Goal: Task Accomplishment & Management: Complete application form

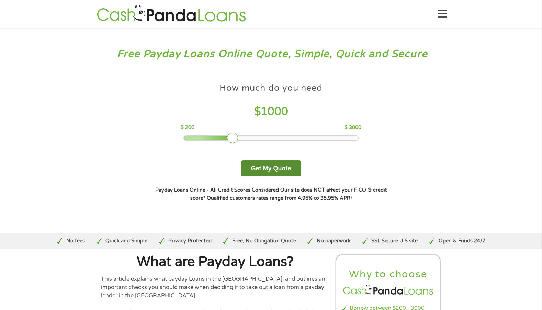
click at [261, 170] on button "Get My Quote" at bounding box center [271, 168] width 60 height 16
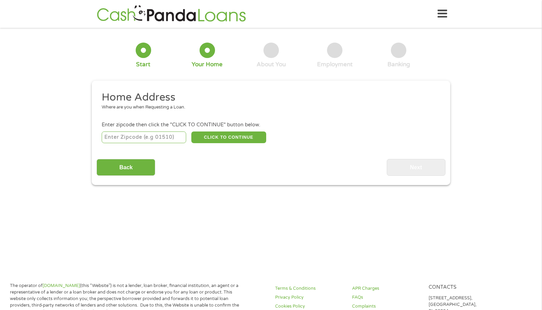
click at [124, 139] on input "number" at bounding box center [144, 138] width 85 height 12
type input "78237"
click at [220, 135] on button "CLICK TO CONTINUE" at bounding box center [228, 138] width 75 height 12
type input "78237"
type input "San Antonio"
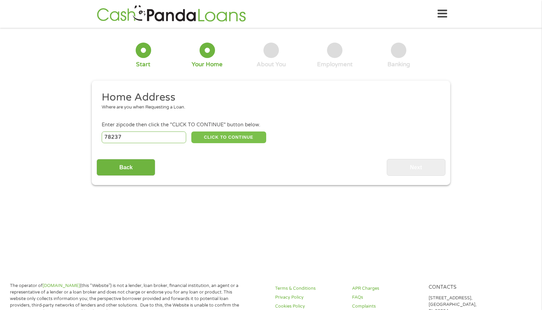
select select "Texas"
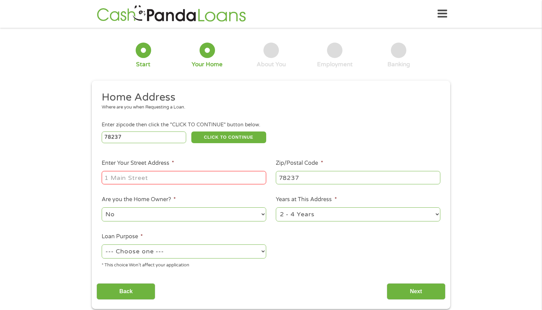
click at [121, 179] on input "Enter Your Street Address *" at bounding box center [184, 177] width 165 height 13
type input "2123 DAHLGREEN AVE"
click at [433, 215] on select "1 Year or less 1 - 2 Years 2 - 4 Years Over 4 Years" at bounding box center [358, 215] width 165 height 14
select select "60months"
click at [276, 208] on select "1 Year or less 1 - 2 Years 2 - 4 Years Over 4 Years" at bounding box center [358, 215] width 165 height 14
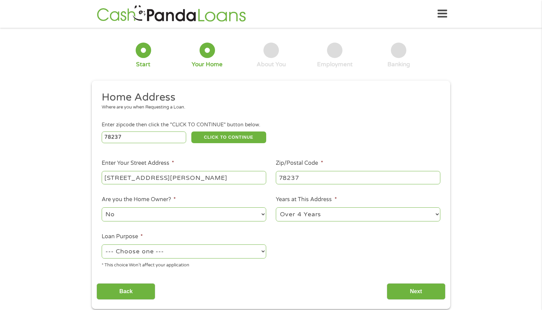
click at [257, 252] on select "--- Choose one --- Pay Bills Debt Consolidation Home Improvement Major Purchase…" at bounding box center [184, 252] width 165 height 14
click at [261, 253] on select "--- Choose one --- Pay Bills Debt Consolidation Home Improvement Major Purchase…" at bounding box center [184, 252] width 165 height 14
select select "other"
click at [102, 245] on select "--- Choose one --- Pay Bills Debt Consolidation Home Improvement Major Purchase…" at bounding box center [184, 252] width 165 height 14
click at [404, 299] on input "Next" at bounding box center [416, 291] width 59 height 17
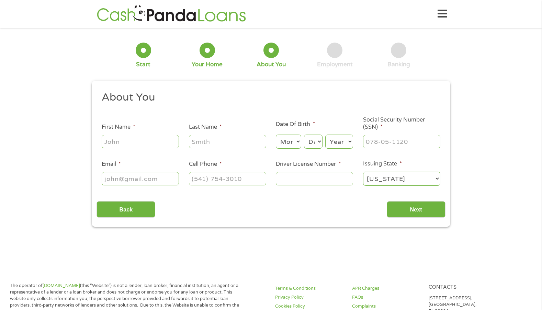
click at [121, 145] on input "First Name *" at bounding box center [140, 141] width 77 height 13
type input "JOEL"
click at [226, 143] on input "Last Name *" at bounding box center [227, 141] width 77 height 13
type input "AVILA"
click at [300, 143] on select "Month 1 2 3 4 5 6 7 8 9 10 11 12" at bounding box center [288, 142] width 25 height 14
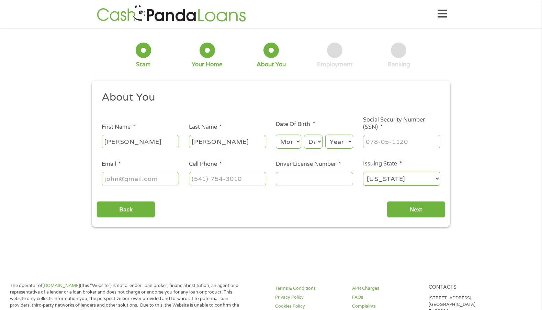
select select "7"
click at [276, 135] on select "Month 1 2 3 4 5 6 7 8 9 10 11 12" at bounding box center [288, 142] width 25 height 14
click at [318, 141] on select "Day 1 2 3 4 5 6 7 8 9 10 11 12 13 14 15 16 17 18 19 20 21 22 23 24 25 26 27 28 …" at bounding box center [313, 142] width 19 height 14
select select "11"
click at [304, 135] on select "Day 1 2 3 4 5 6 7 8 9 10 11 12 13 14 15 16 17 18 19 20 21 22 23 24 25 26 27 28 …" at bounding box center [313, 142] width 19 height 14
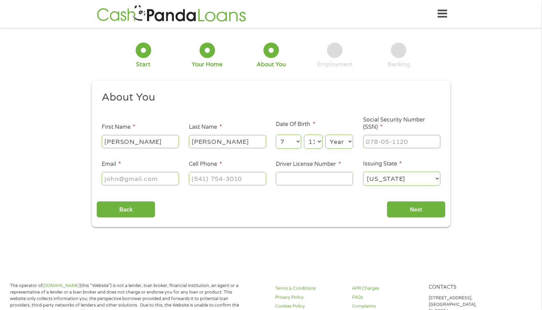
click at [349, 140] on select "Year 2007 2006 2005 2004 2003 2002 2001 2000 1999 1998 1997 1996 1995 1994 1993…" at bounding box center [339, 142] width 28 height 14
select select "1955"
click at [325, 135] on select "Year 2007 2006 2005 2004 2003 2002 2001 2000 1999 1998 1997 1996 1995 1994 1993…" at bounding box center [339, 142] width 28 height 14
click at [149, 182] on input "Email *" at bounding box center [140, 178] width 77 height 13
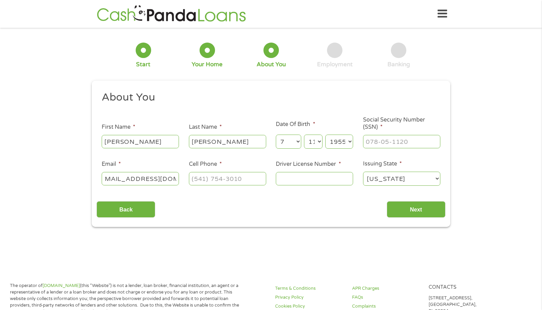
type input "619avilajoel@gmail.com"
click at [226, 181] on input "Cell Phone *" at bounding box center [227, 178] width 77 height 13
type input "(210) 863-5306"
click at [325, 179] on input "Driver License Number *" at bounding box center [314, 178] width 77 height 13
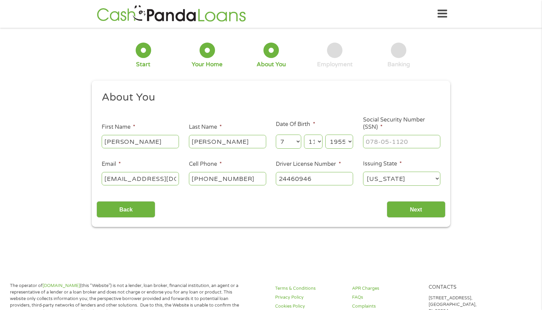
type input "24460946"
click at [414, 216] on input "Next" at bounding box center [416, 209] width 59 height 17
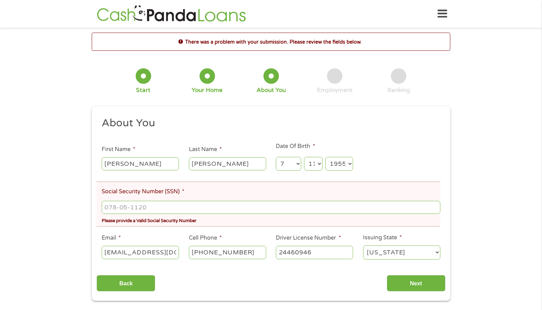
click at [320, 166] on select "Day 1 2 3 4 5 6 7 8 9 10 11 12 13 14 15 16 17 18 19 20 21 22 23 24 25 26 27 28 …" at bounding box center [313, 164] width 19 height 14
click at [304, 157] on select "Day 1 2 3 4 5 6 7 8 9 10 11 12 13 14 15 16 17 18 19 20 21 22 23 24 25 26 27 28 …" at bounding box center [313, 164] width 19 height 14
click at [344, 164] on select "Year 2007 2006 2005 2004 2003 2002 2001 2000 1999 1998 1997 1996 1995 1994 1993…" at bounding box center [339, 164] width 28 height 14
click at [325, 157] on select "Year 2007 2006 2005 2004 2003 2002 2001 2000 1999 1998 1997 1996 1995 1994 1993…" at bounding box center [339, 164] width 28 height 14
click at [112, 210] on input "Social Security Number (SSN) *" at bounding box center [271, 207] width 339 height 13
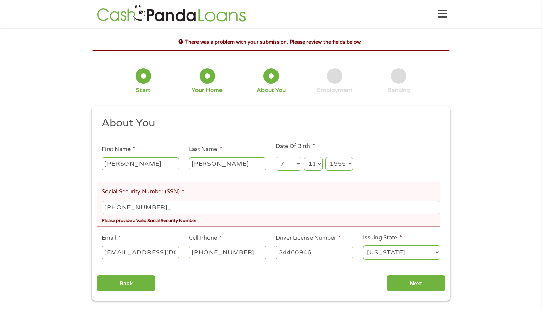
type input "360-50-7411"
click at [410, 283] on input "Next" at bounding box center [416, 283] width 59 height 17
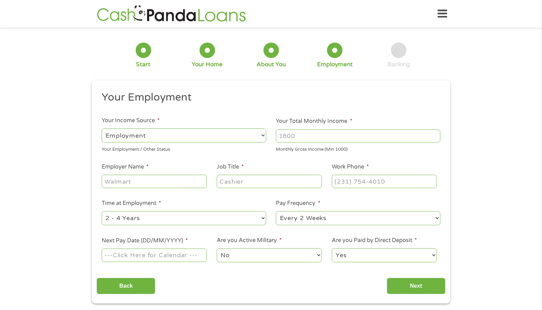
click at [259, 138] on select "--- Choose one --- Employment Self Employed Benefits" at bounding box center [184, 135] width 165 height 14
select select "benefits"
click at [102, 128] on select "--- Choose one --- Employment Self Employed Benefits" at bounding box center [184, 135] width 165 height 14
type input "Other"
type input "(210) 863-5306"
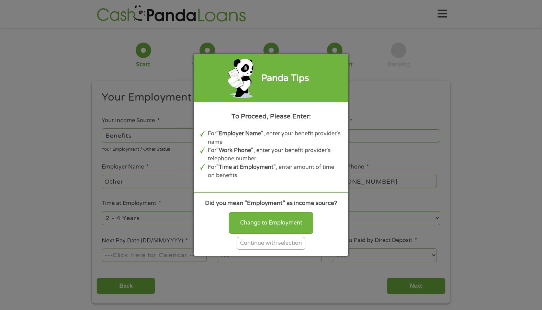
click at [248, 245] on div "Continue with selection" at bounding box center [271, 243] width 69 height 13
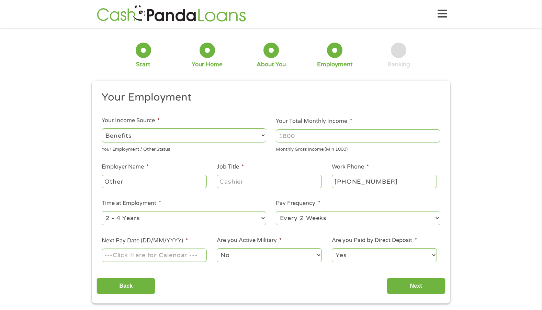
click at [293, 138] on input "Your Total Monthly Income *" at bounding box center [358, 136] width 165 height 13
type input "1413"
click at [149, 184] on input "Other" at bounding box center [154, 181] width 105 height 13
type input "OtherVETERANS AFFAIRS"
click at [260, 184] on input "Job Title *" at bounding box center [269, 181] width 105 height 13
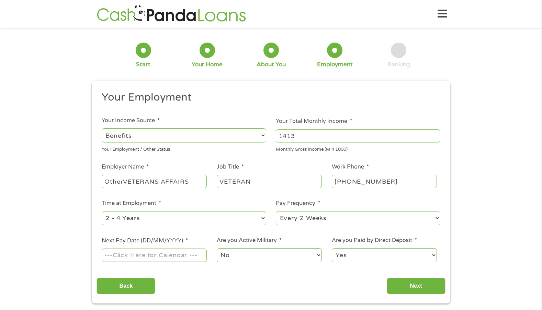
type input "VETERAN"
click at [383, 182] on input "(210) 863-5306" at bounding box center [384, 181] width 105 height 13
type input "(800) 209-7377"
click at [261, 215] on select "--- Choose one --- 1 Year or less 1 - 2 Years 2 - 4 Years Over 4 Years" at bounding box center [184, 218] width 165 height 14
select select "60months"
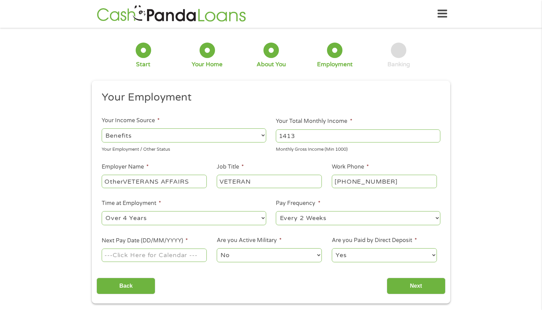
click at [102, 211] on select "--- Choose one --- 1 Year or less 1 - 2 Years 2 - 4 Years Over 4 Years" at bounding box center [184, 218] width 165 height 14
click at [428, 217] on select "--- Choose one --- Every 2 Weeks Every Week Monthly Semi-Monthly" at bounding box center [358, 218] width 165 height 14
select select "monthly"
click at [276, 211] on select "--- Choose one --- Every 2 Weeks Every Week Monthly Semi-Monthly" at bounding box center [358, 218] width 165 height 14
click at [202, 257] on input "Next Pay Date (DD/MM/YYYY) *" at bounding box center [154, 255] width 105 height 13
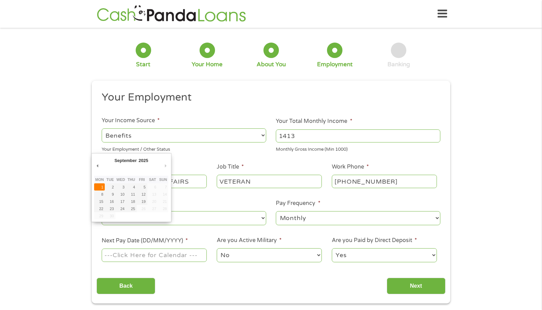
type input "01/09/2025"
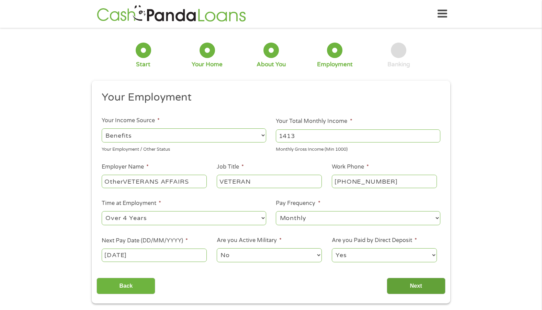
click at [400, 291] on input "Next" at bounding box center [416, 286] width 59 height 17
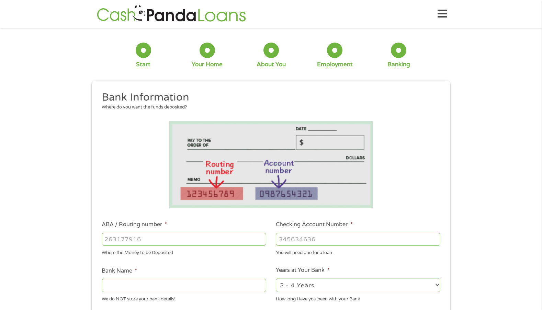
click at [167, 241] on input "ABA / Routing number *" at bounding box center [184, 239] width 165 height 13
type input "314088556"
type input "FIRSTMARK CREDIT UNION"
type input "314088556"
click at [312, 241] on input "Checking Account Number *" at bounding box center [358, 239] width 165 height 13
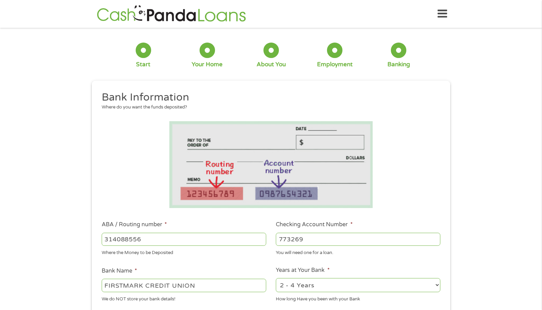
type input "773269"
click at [435, 286] on select "2 - 4 Years 6 - 12 Months 1 - 2 Years Over 4 Years" at bounding box center [358, 285] width 165 height 14
select select "24months"
click at [276, 278] on select "2 - 4 Years 6 - 12 Months 1 - 2 Years Over 4 Years" at bounding box center [358, 285] width 165 height 14
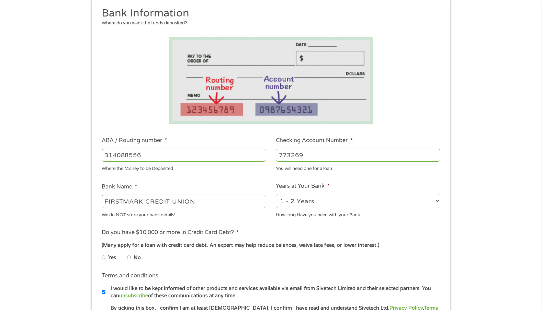
scroll to position [85, 0]
click at [129, 260] on input "No" at bounding box center [129, 256] width 4 height 11
radio input "true"
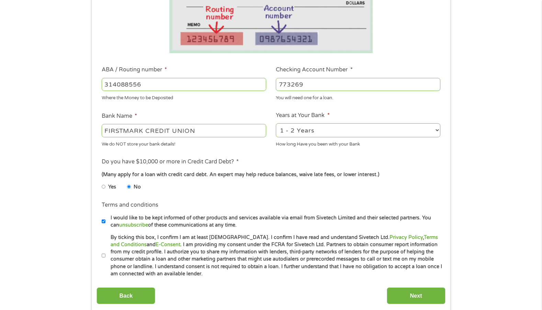
scroll to position [162, 0]
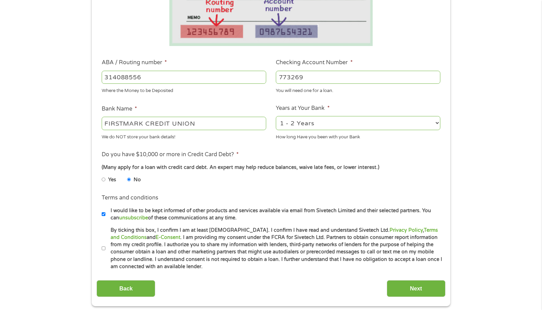
click at [105, 250] on input "By ticking this box, I confirm I am at least 18 years old. I confirm I have rea…" at bounding box center [104, 248] width 4 height 11
checkbox input "true"
click at [394, 291] on input "Next" at bounding box center [416, 288] width 59 height 17
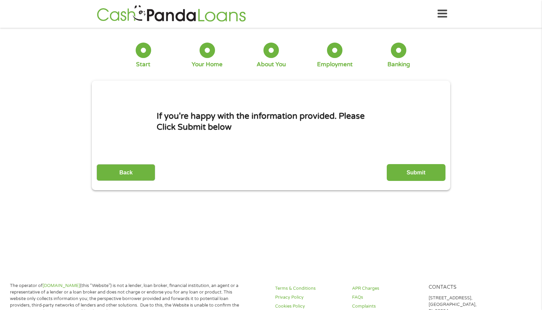
scroll to position [0, 0]
click at [410, 170] on input "Submit" at bounding box center [416, 172] width 59 height 17
